Goal: Information Seeking & Learning: Learn about a topic

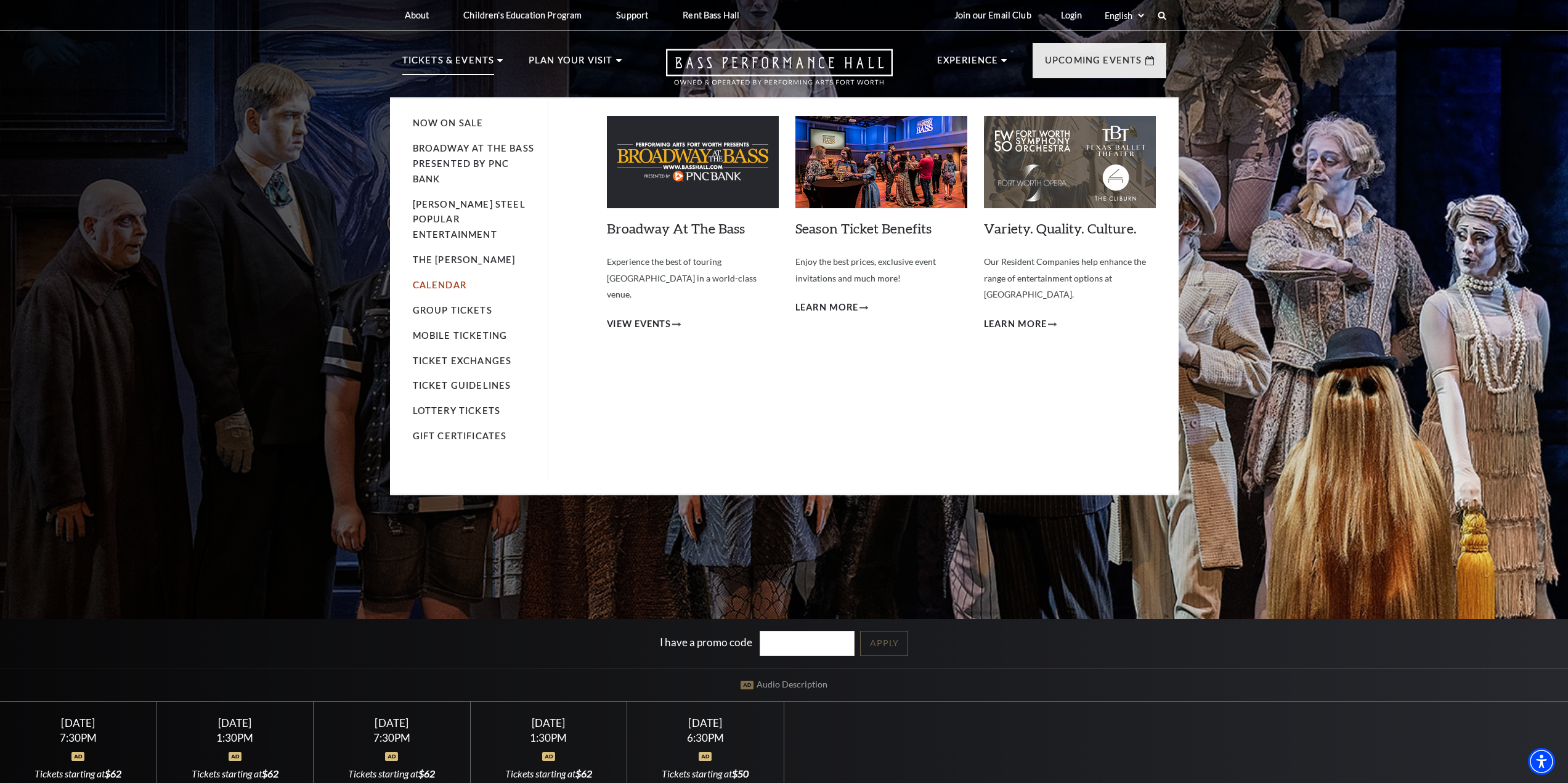
click at [444, 279] on link "Calendar" at bounding box center [440, 285] width 54 height 10
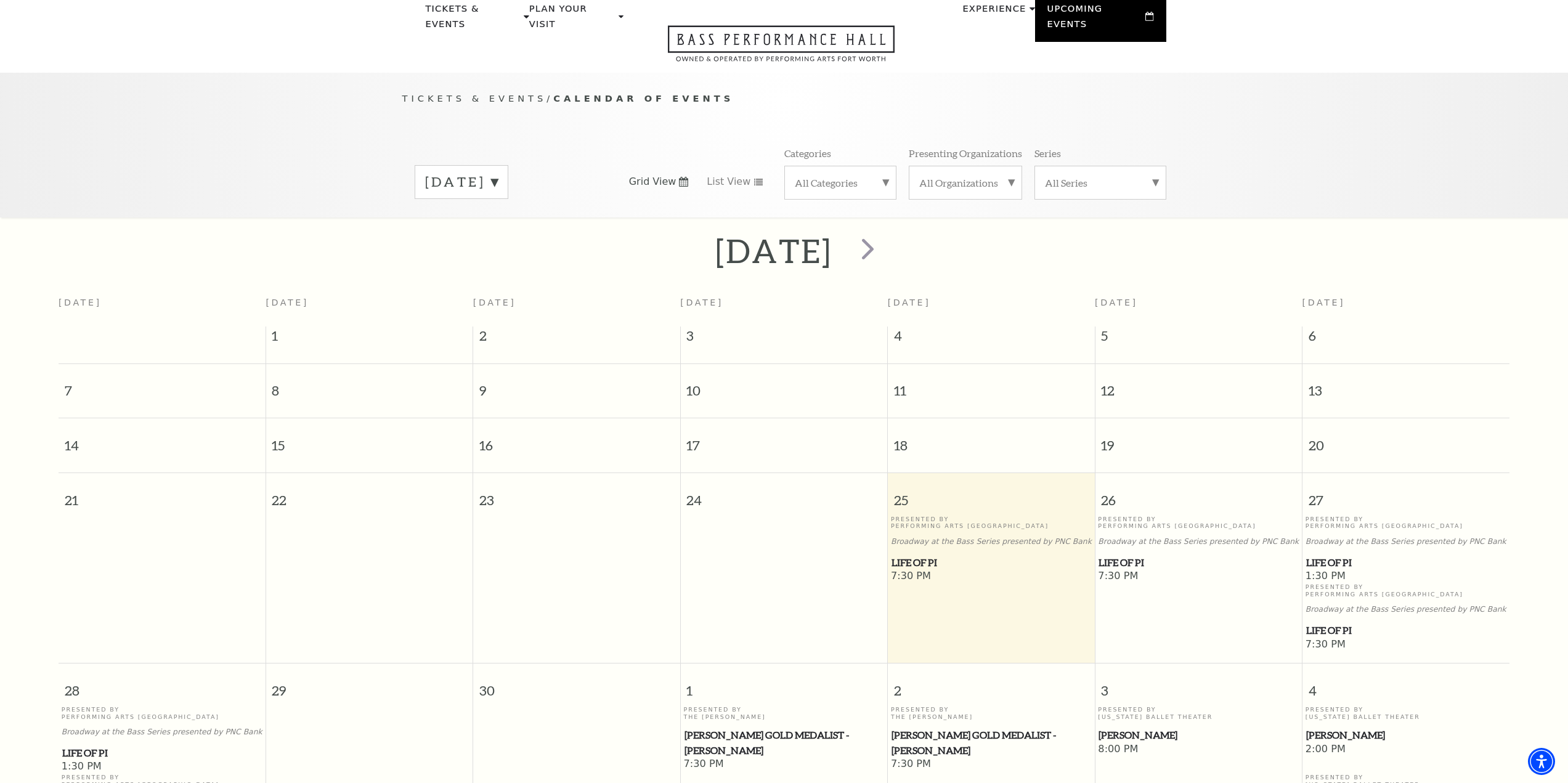
scroll to position [39, 0]
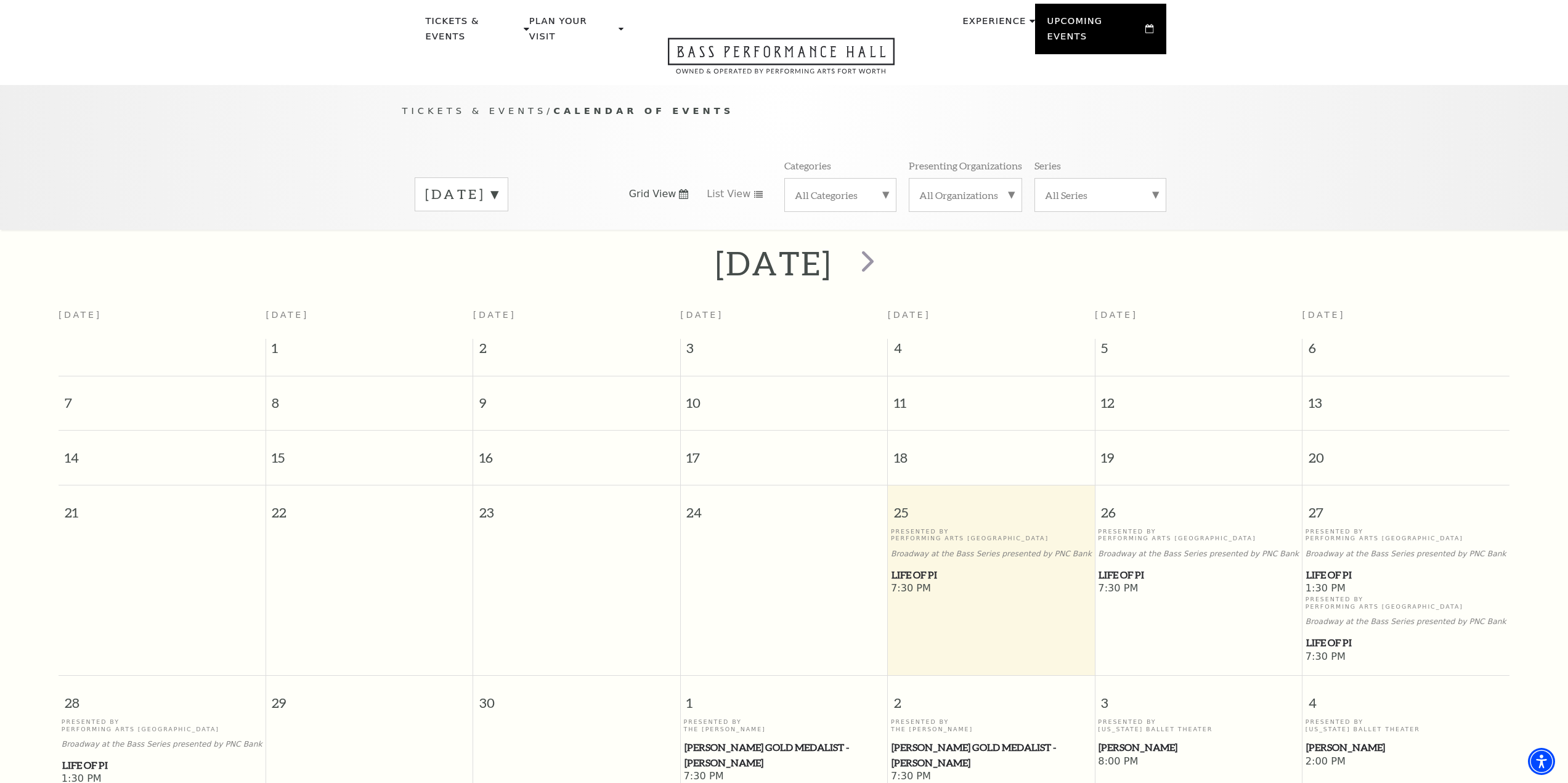
click at [508, 177] on div "September 2025" at bounding box center [462, 194] width 94 height 34
click at [498, 208] on label "October 2025" at bounding box center [462, 221] width 73 height 27
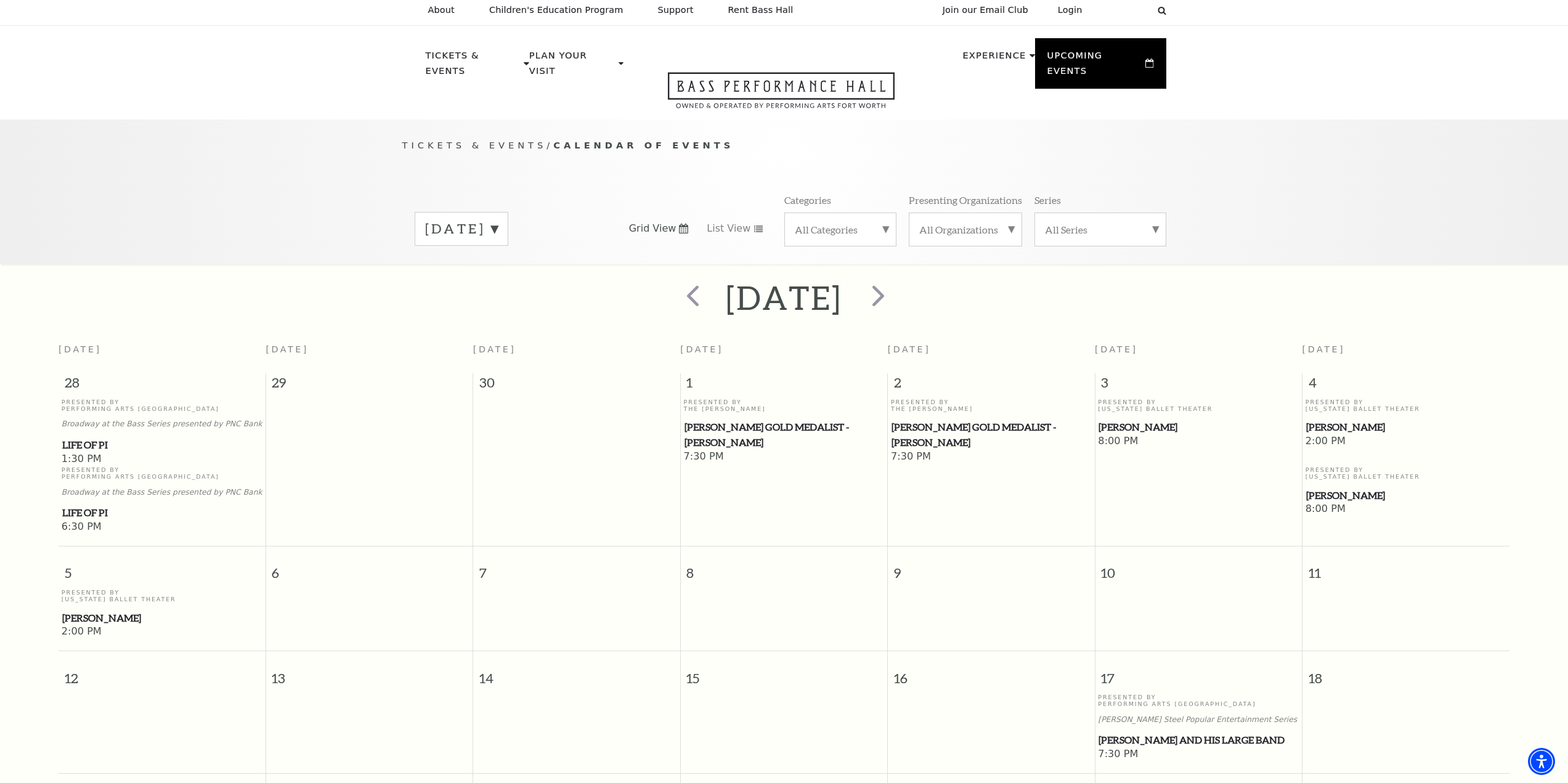
scroll to position [0, 0]
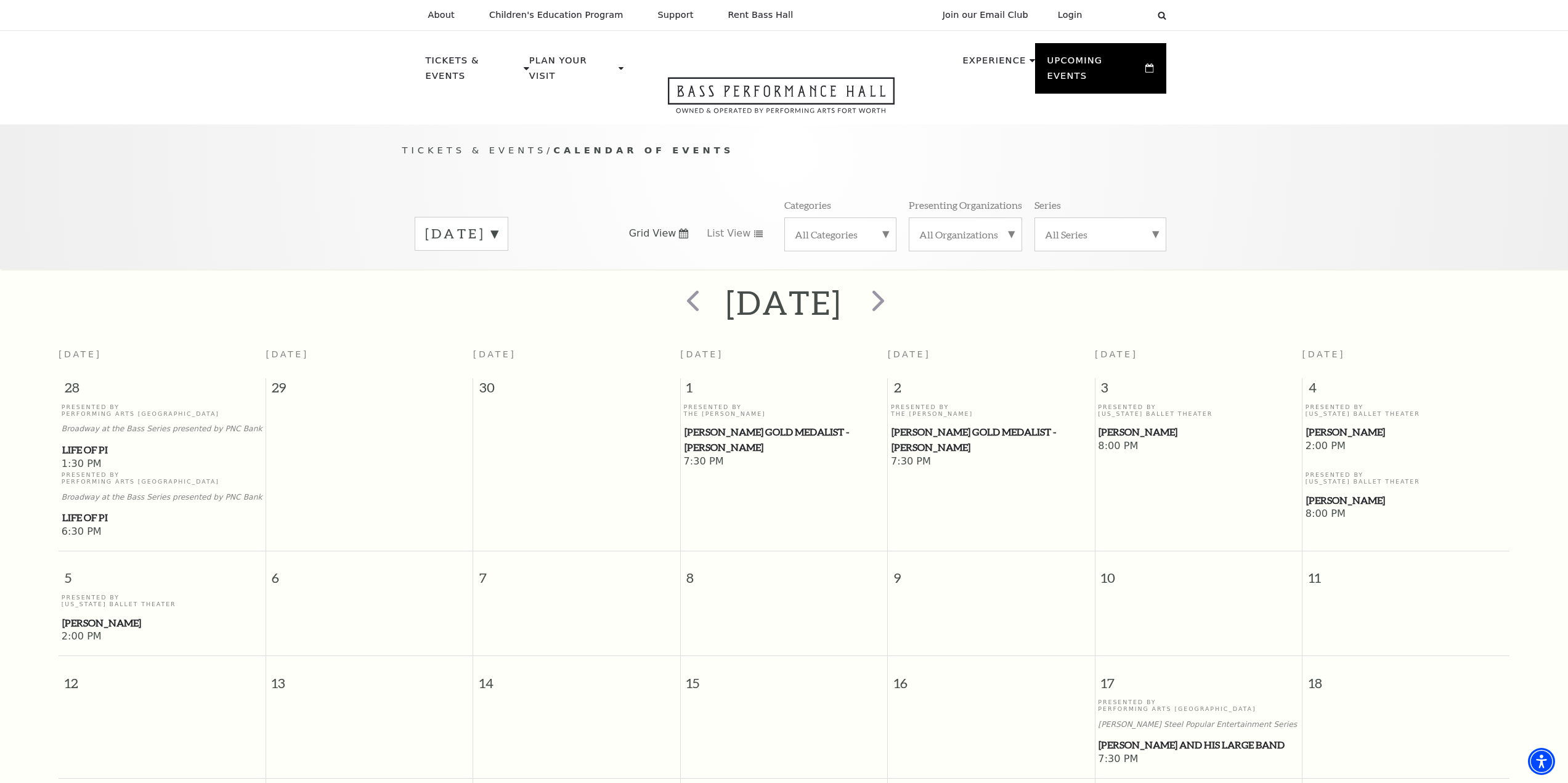
click at [468, 224] on label "October 2025" at bounding box center [462, 234] width 73 height 19
click at [464, 273] on label "November 2025" at bounding box center [462, 286] width 73 height 27
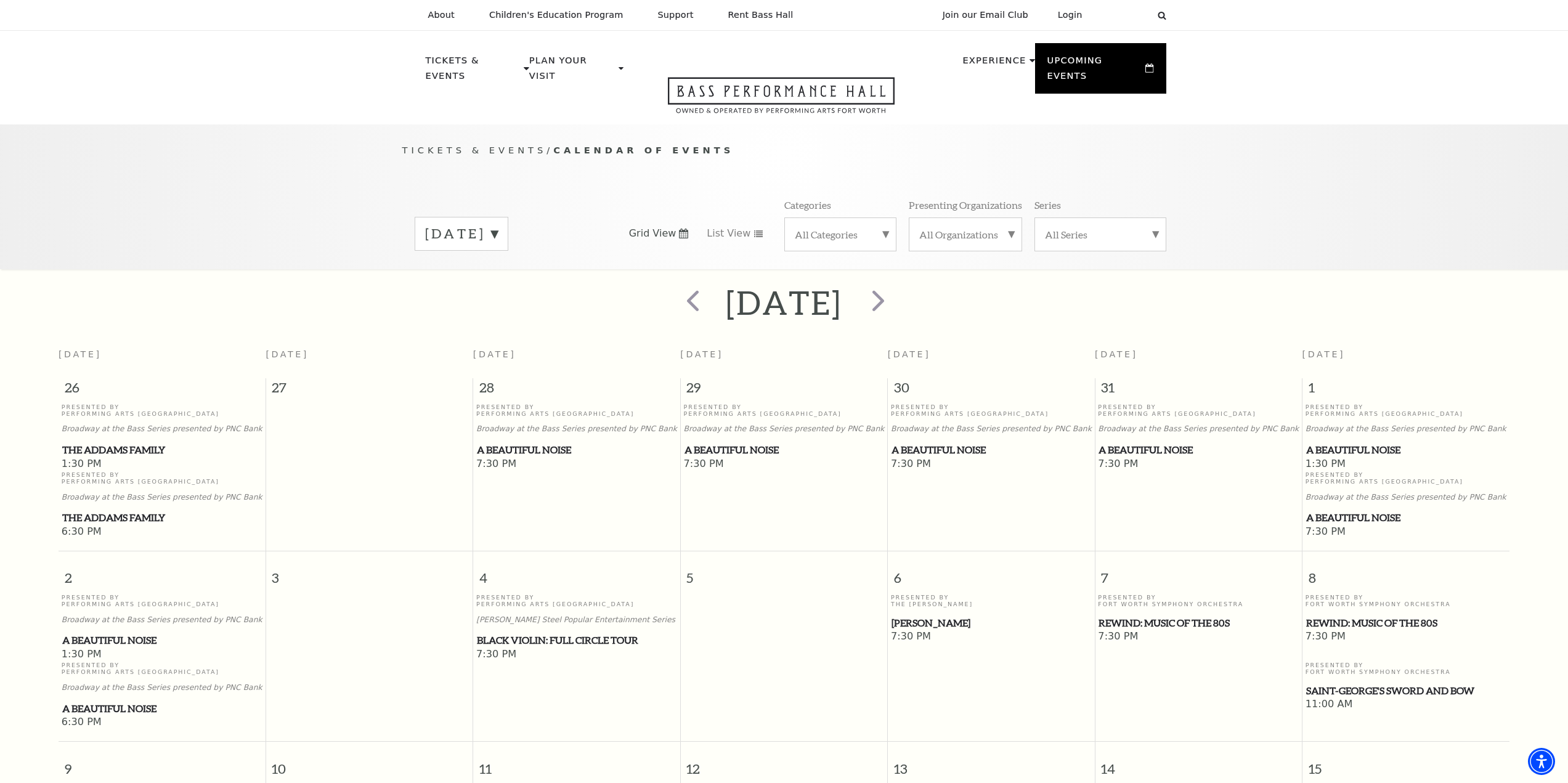
click at [479, 224] on label "November 2025" at bounding box center [462, 234] width 73 height 19
click at [475, 299] on label "December 2025" at bounding box center [462, 312] width 73 height 27
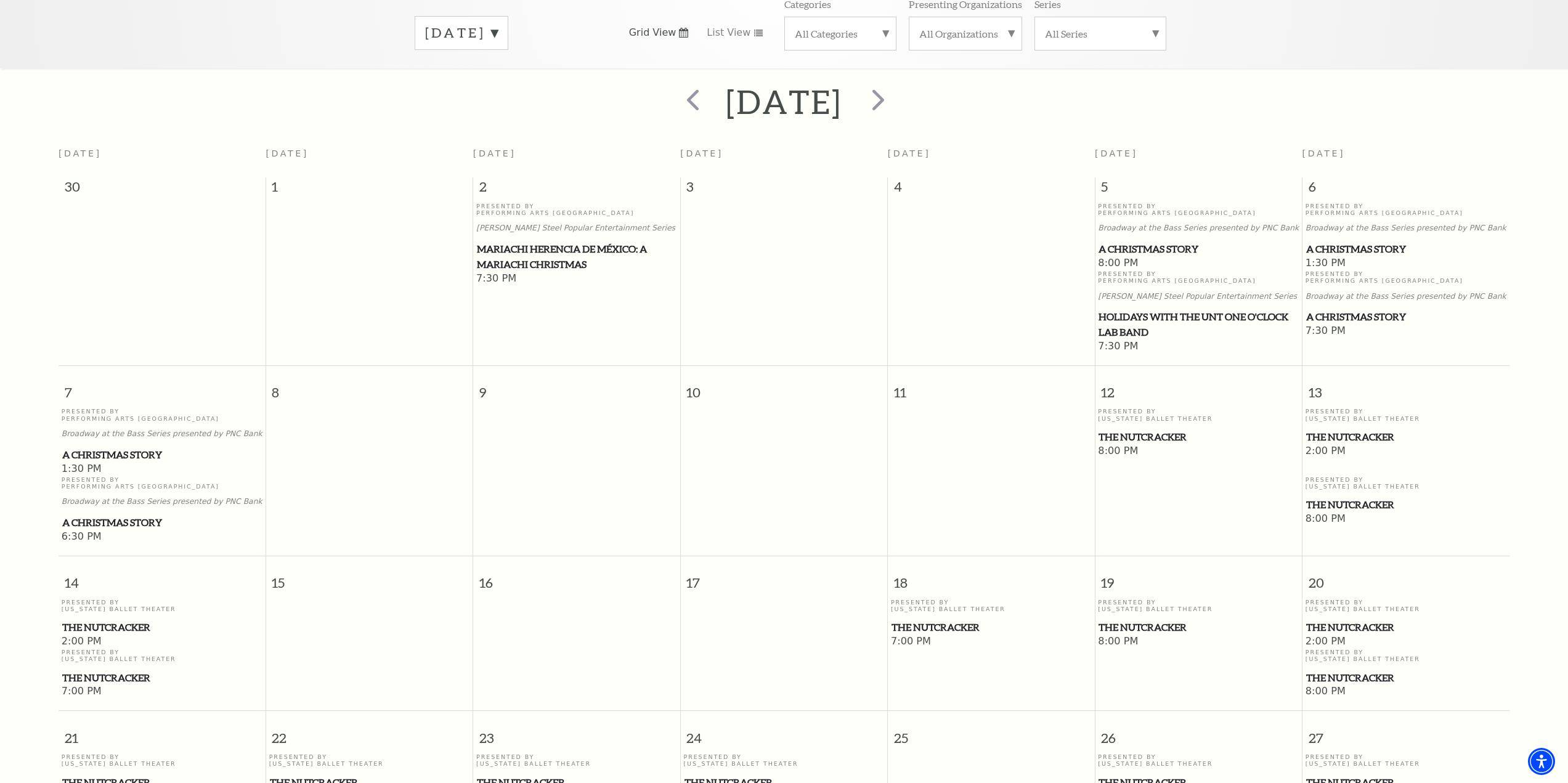
scroll to position [171, 0]
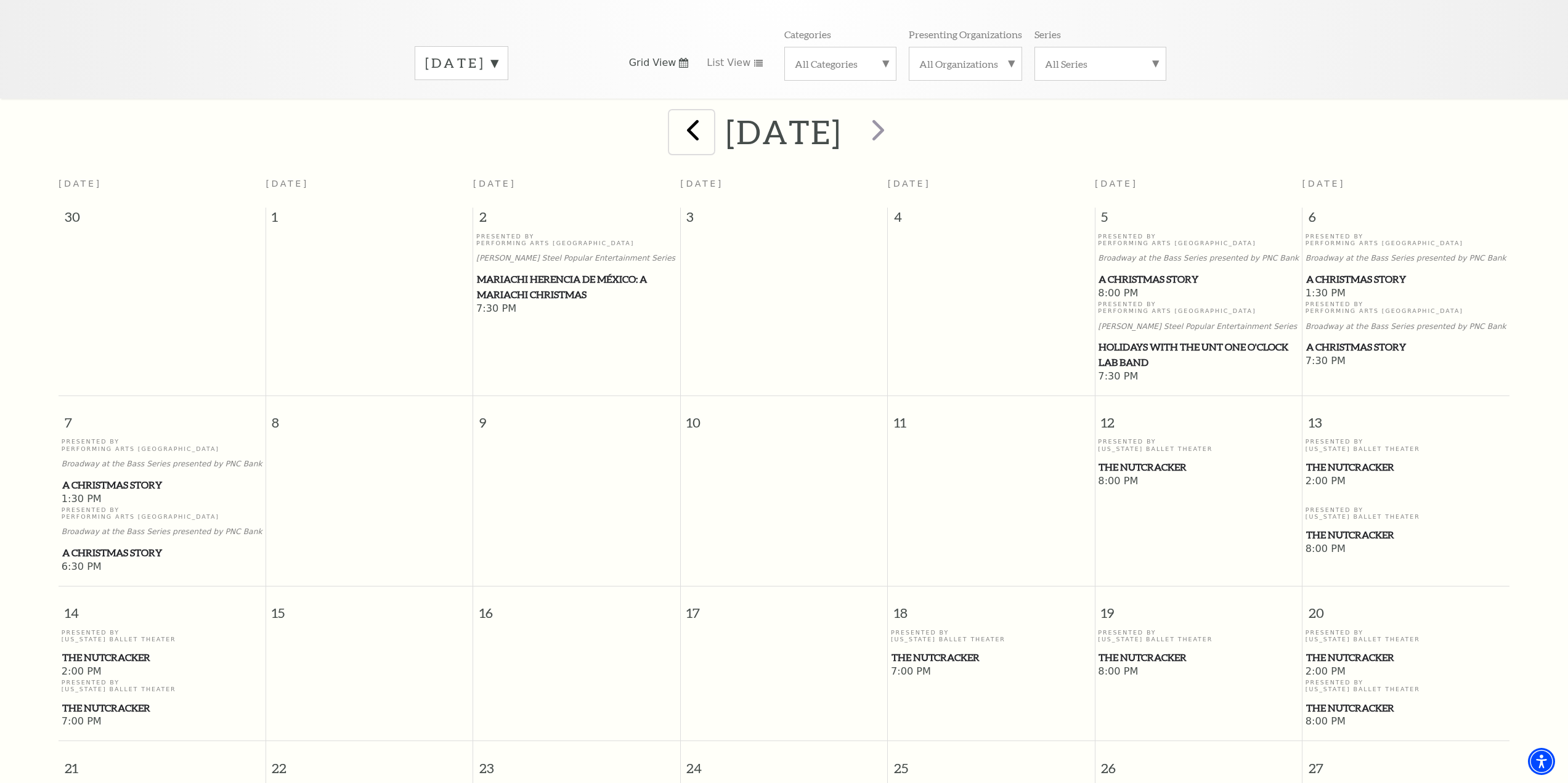
click at [675, 115] on span "prev" at bounding box center [692, 129] width 35 height 35
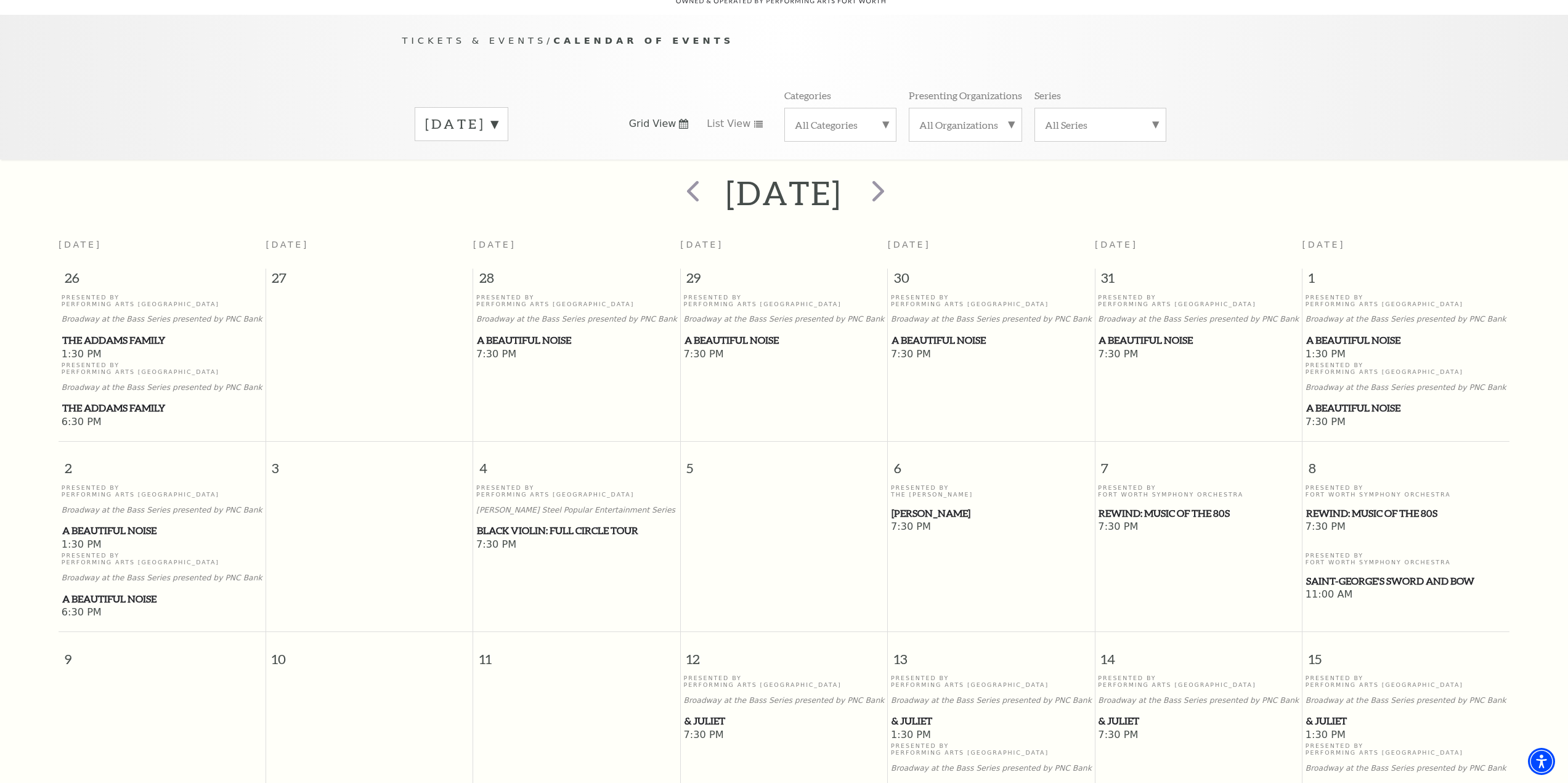
scroll to position [109, 0]
